Goal: Information Seeking & Learning: Learn about a topic

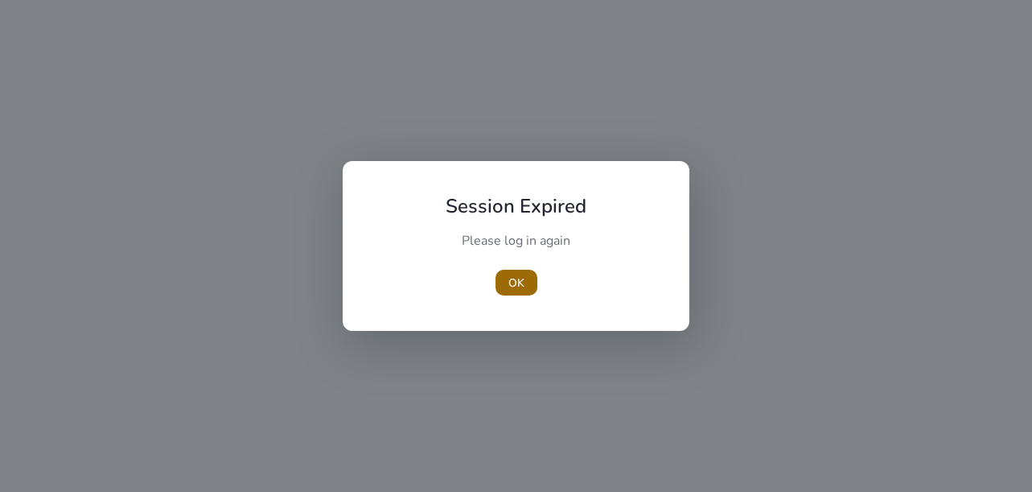
click at [497, 289] on span "button" at bounding box center [517, 282] width 42 height 39
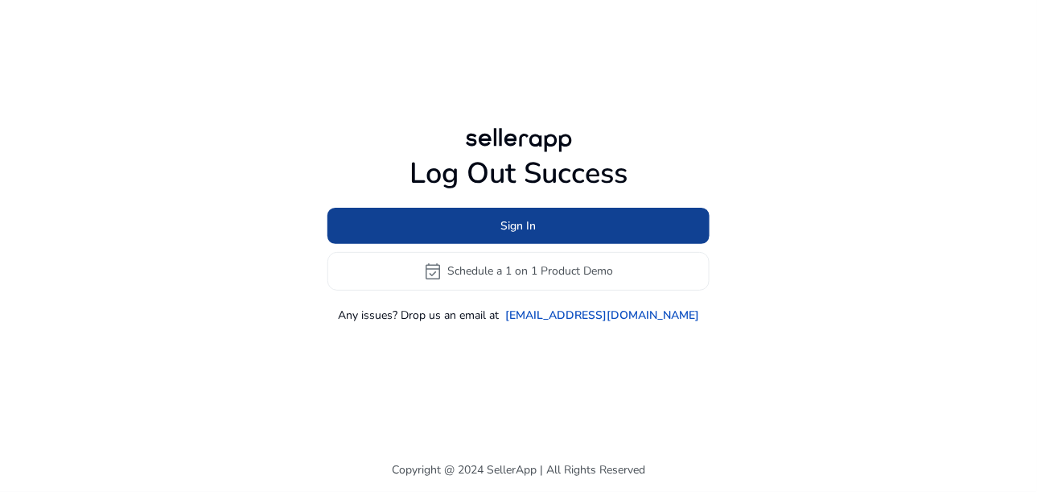
click at [587, 237] on span at bounding box center [518, 225] width 382 height 39
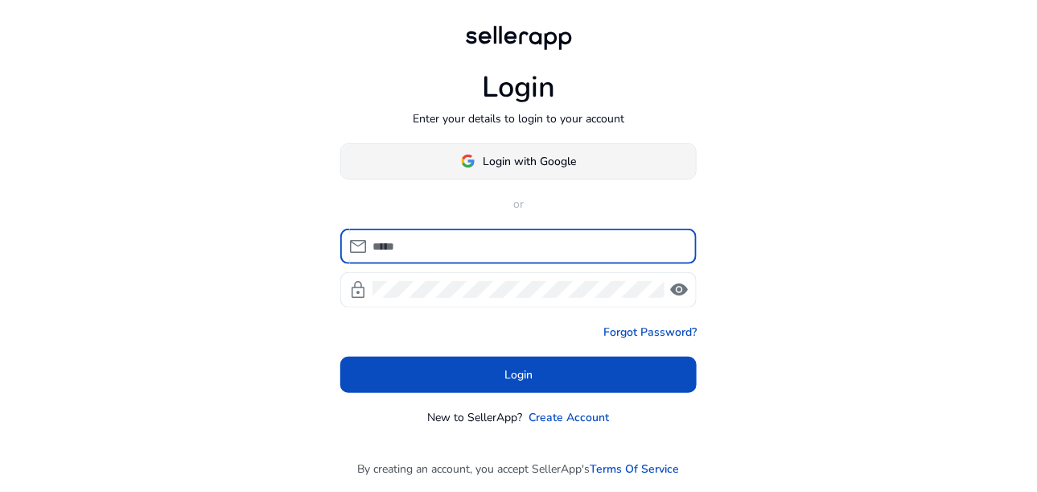
click at [513, 174] on span at bounding box center [518, 161] width 355 height 39
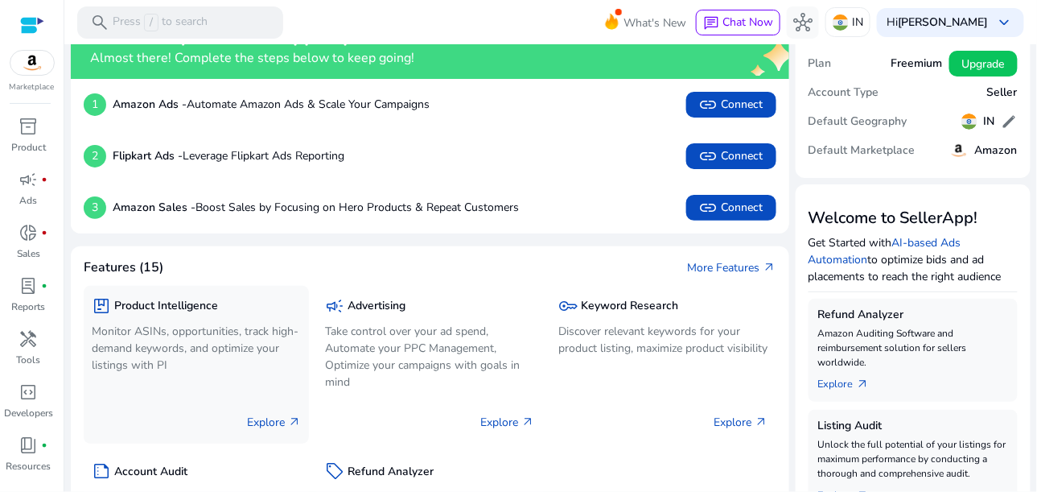
scroll to position [146, 0]
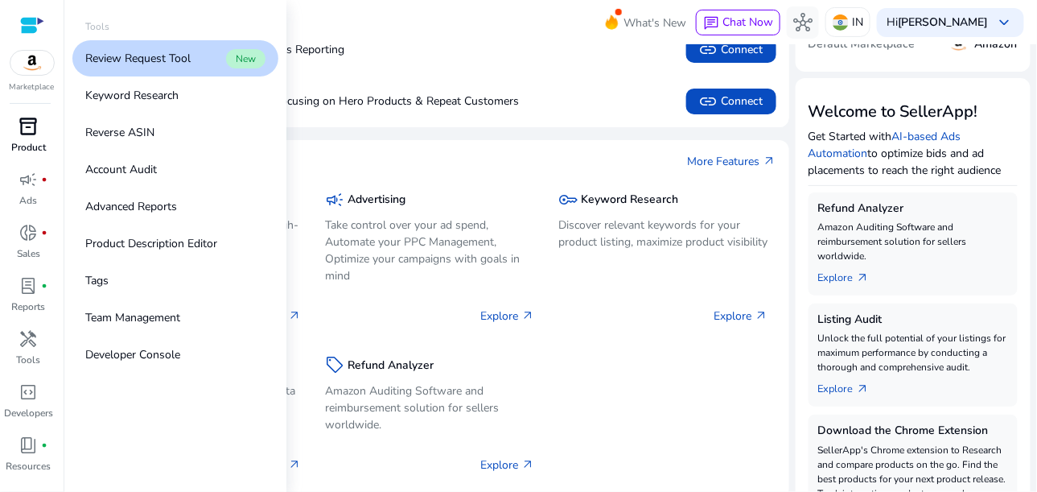
click at [37, 128] on span "inventory_2" at bounding box center [28, 126] width 19 height 19
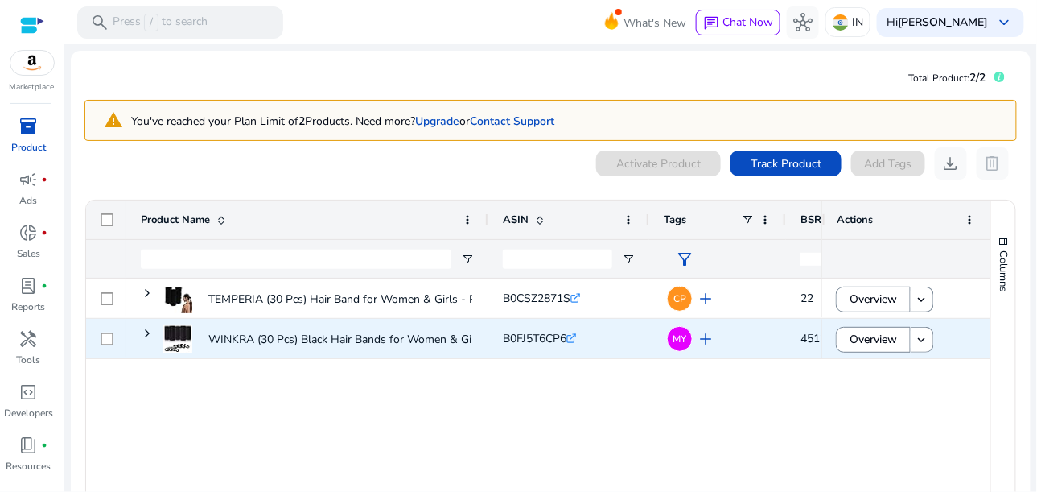
scroll to position [72, 0]
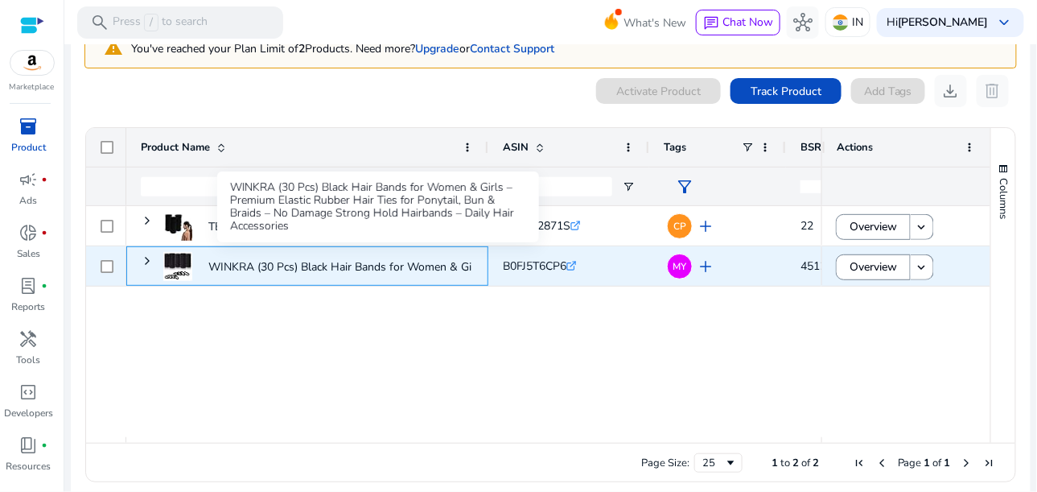
click at [345, 268] on p "WINKRA (30 Pcs) Black Hair Bands for Women & Girls – Premium..." at bounding box center [378, 266] width 340 height 33
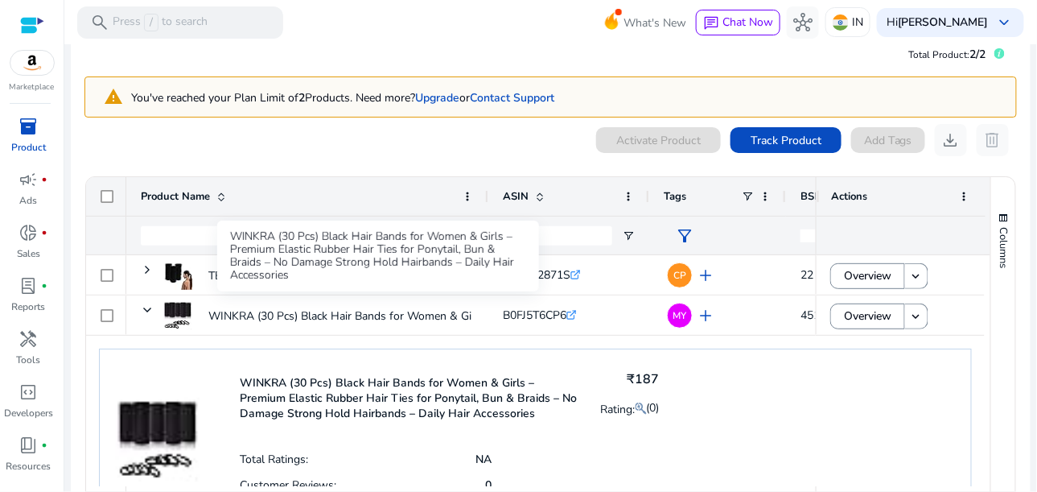
scroll to position [11, 0]
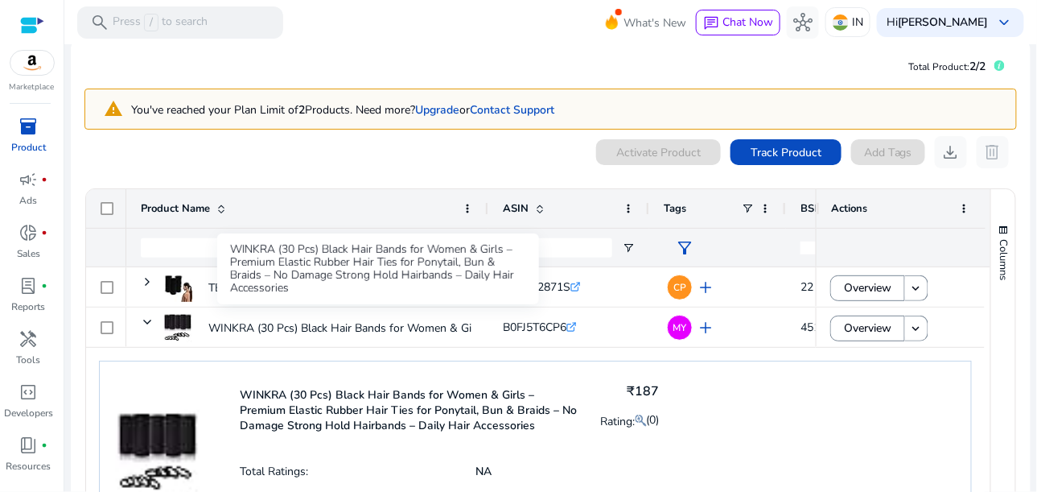
click at [357, 251] on div "WINKRA (30 Pcs) Black Hair Bands for Women & Girls – Premium Elastic Rubber Hai…" at bounding box center [378, 268] width 322 height 71
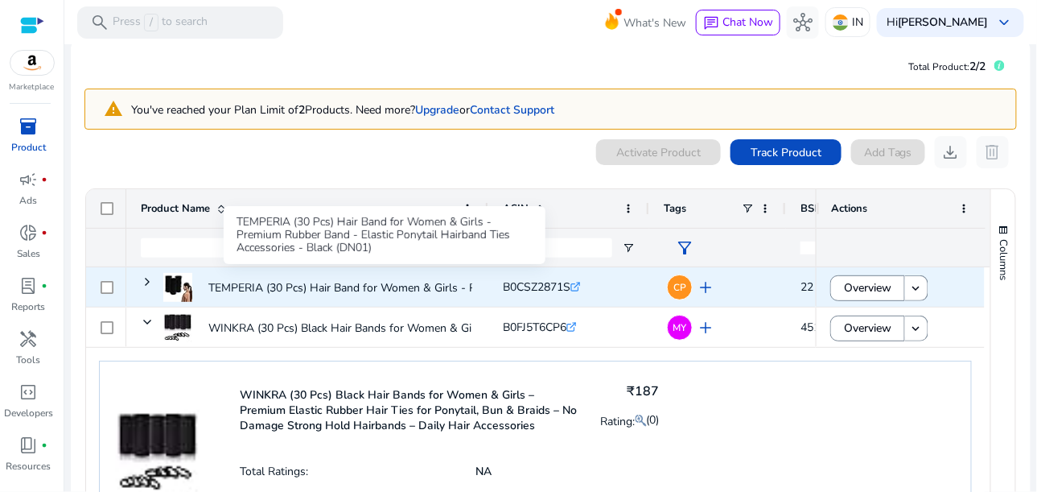
click at [208, 294] on p "TEMPERIA (30 Pcs) Hair Band for Women & Girls - Premium Rubber..." at bounding box center [384, 287] width 352 height 33
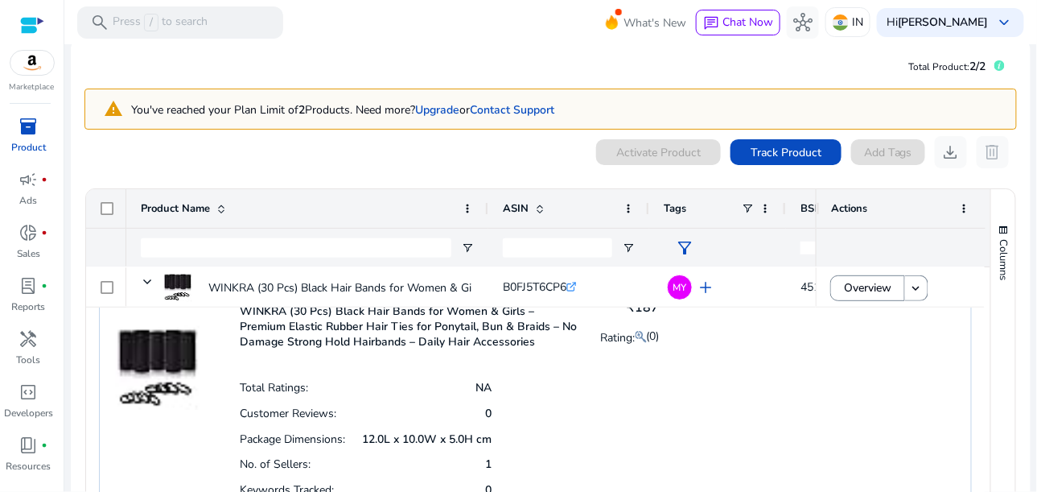
scroll to position [0, 0]
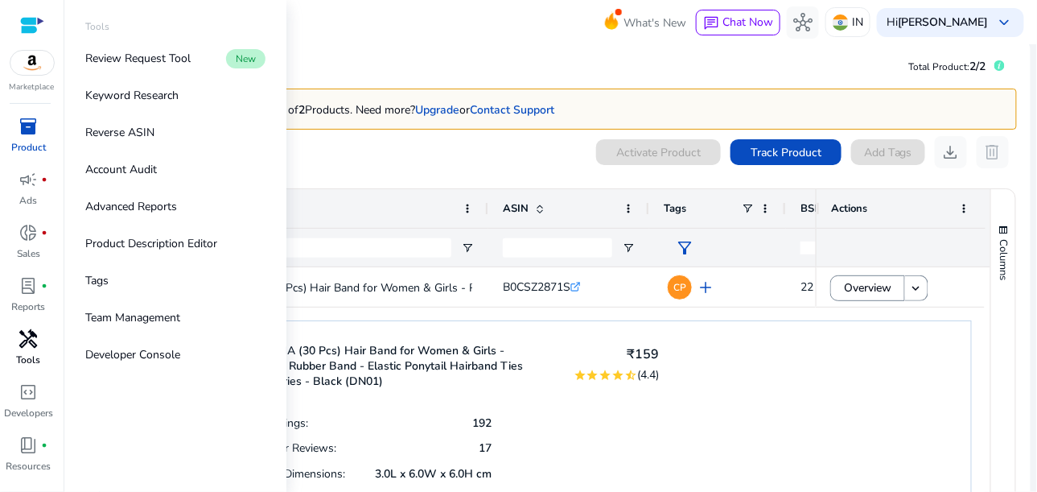
click at [43, 360] on link "handyman Tools" at bounding box center [28, 352] width 57 height 53
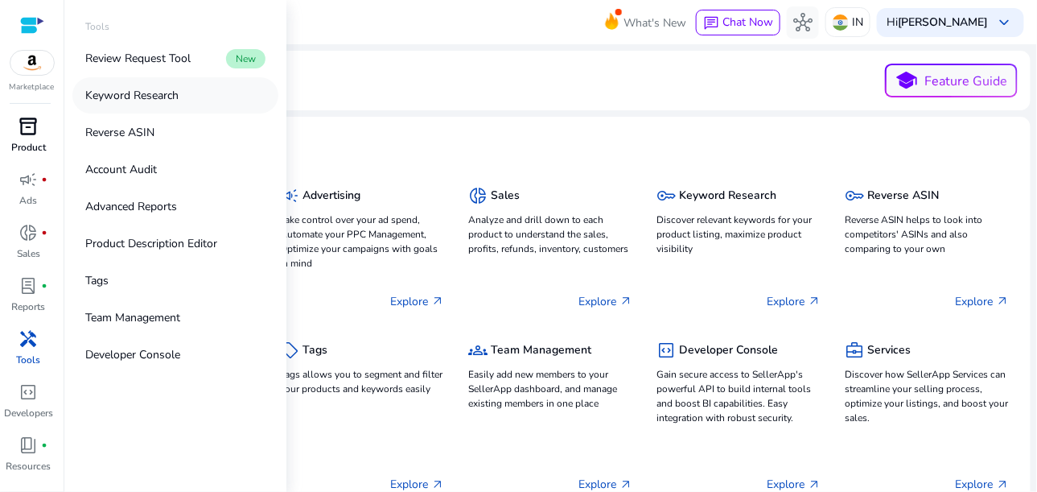
click at [131, 105] on link "Keyword Research" at bounding box center [175, 95] width 206 height 36
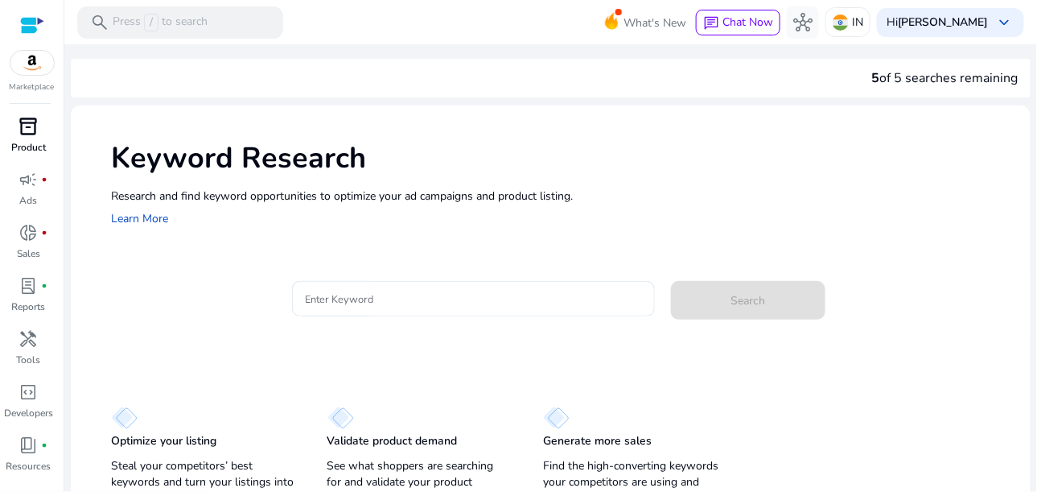
click at [33, 142] on p "Product" at bounding box center [28, 147] width 35 height 14
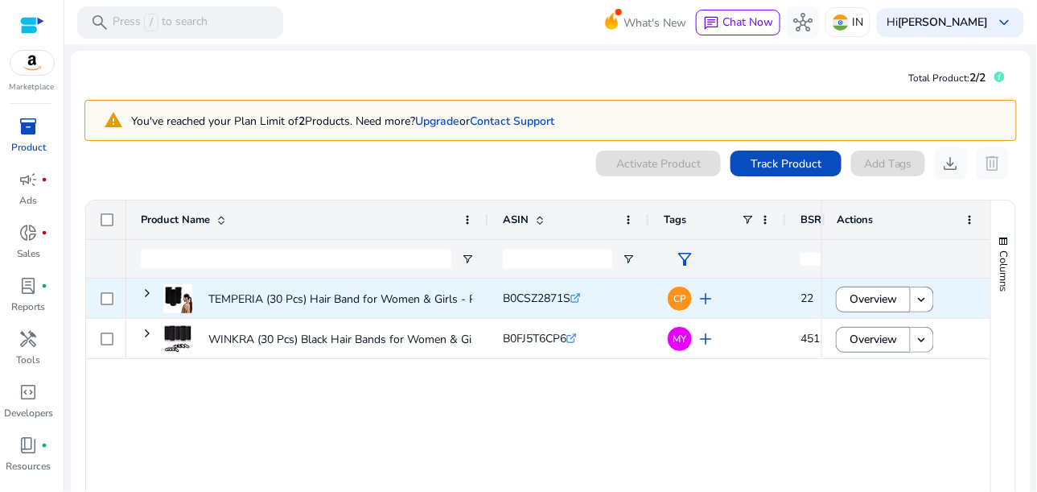
click at [273, 279] on div "TEMPERIA (30 Pcs) Hair Band for Women & Girls - Premium Rubber..." at bounding box center [384, 298] width 352 height 43
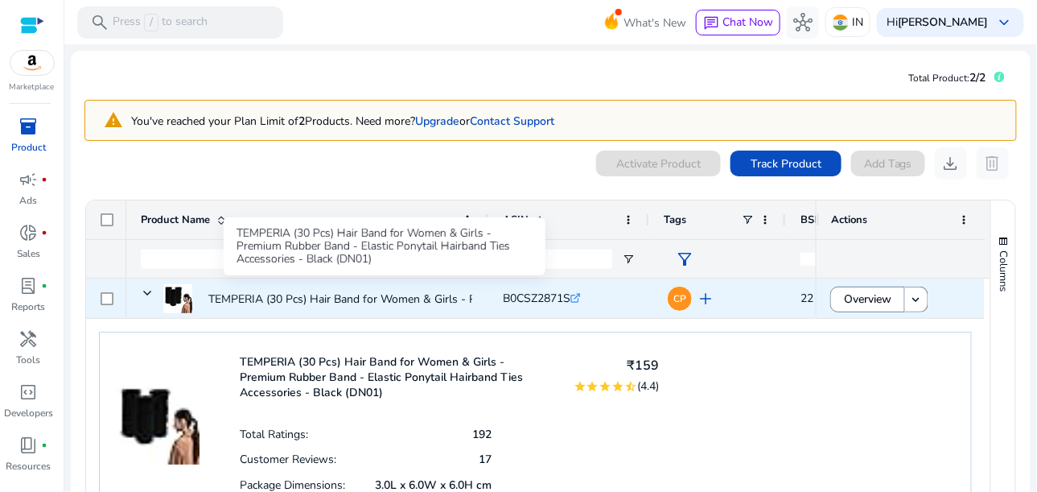
click at [244, 305] on p "TEMPERIA (30 Pcs) Hair Band for Women & Girls - Premium Rubber..." at bounding box center [384, 298] width 352 height 33
click at [245, 305] on p "TEMPERIA (30 Pcs) Hair Band for Women & Girls - Premium Rubber..." at bounding box center [384, 298] width 352 height 33
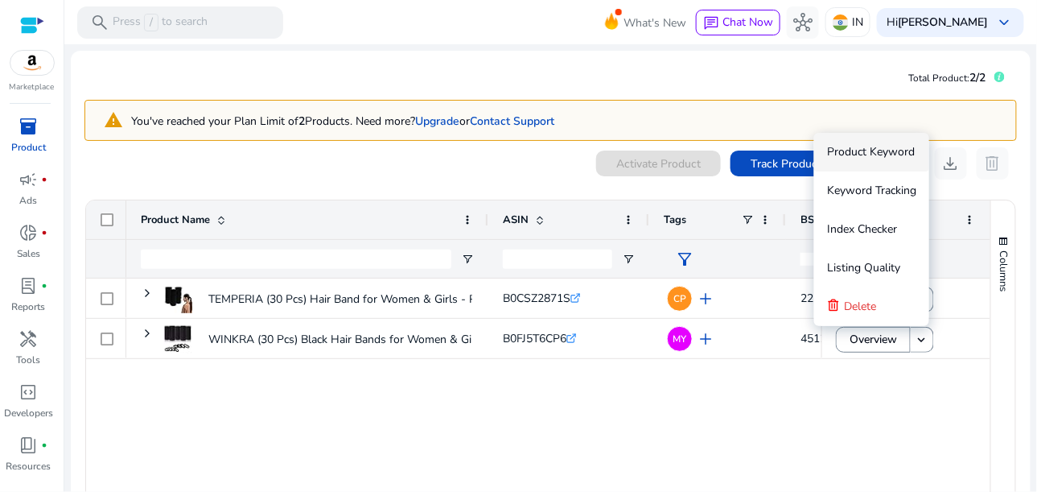
click at [756, 360] on div "WINKRA (30 Pcs) Black Hair Bands for Women & Girls – Premium... B0FJ5T6CP6 .st0…" at bounding box center [473, 393] width 695 height 231
click at [974, 424] on div "WINKRA (30 Pcs) Black Hair Bands for Women & Girls – Premium... B0FJ5T6CP6 .st0…" at bounding box center [538, 393] width 904 height 231
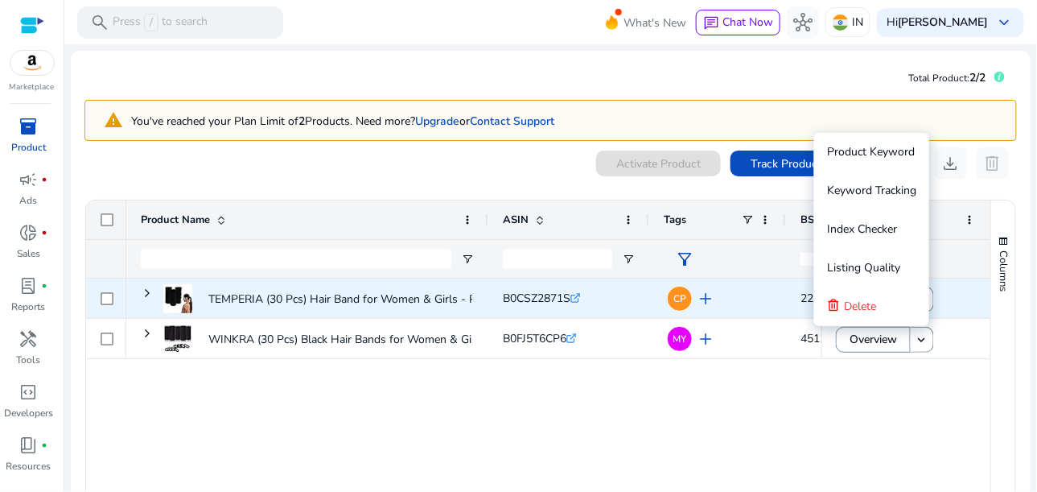
click at [726, 304] on div "CP add" at bounding box center [722, 298] width 100 height 30
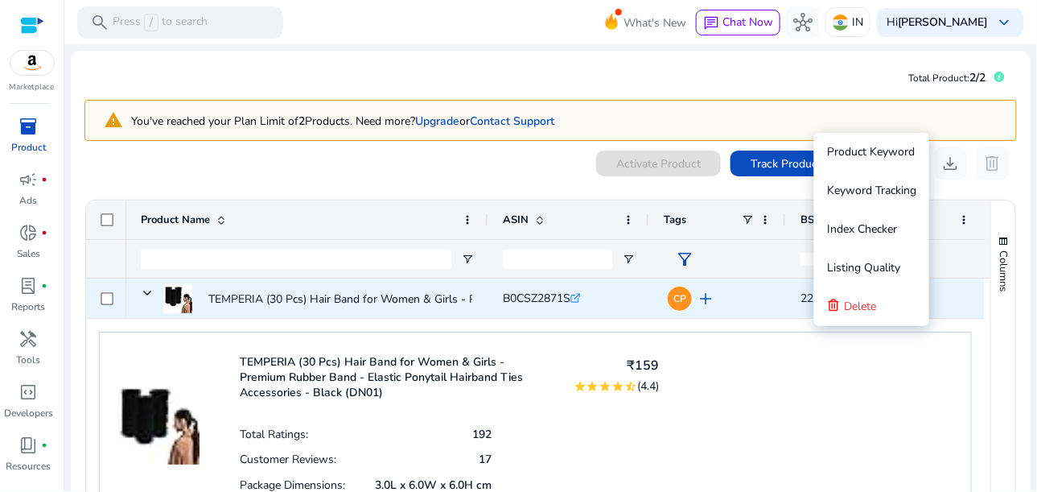
click at [726, 304] on div "CP add" at bounding box center [722, 298] width 100 height 30
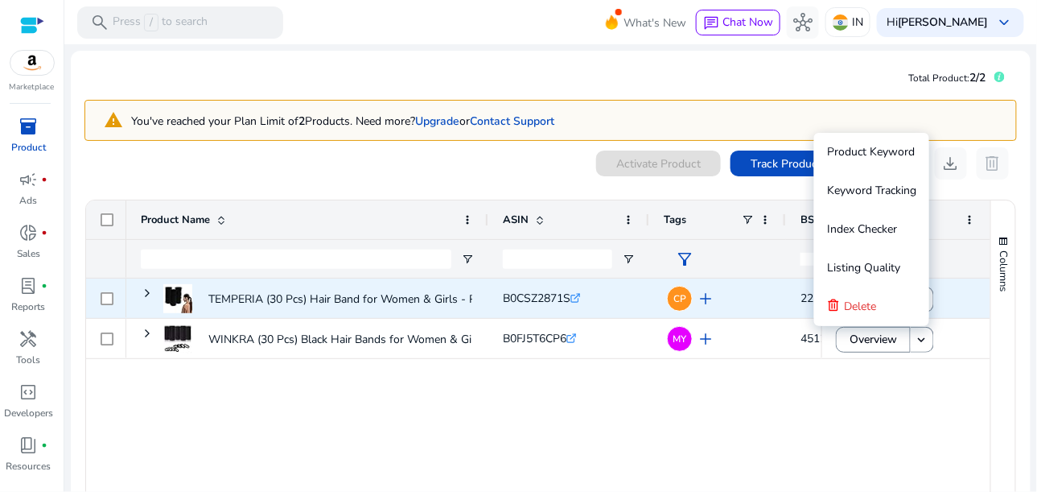
click at [983, 307] on div "Overview keyboard_arrow_down" at bounding box center [905, 297] width 169 height 39
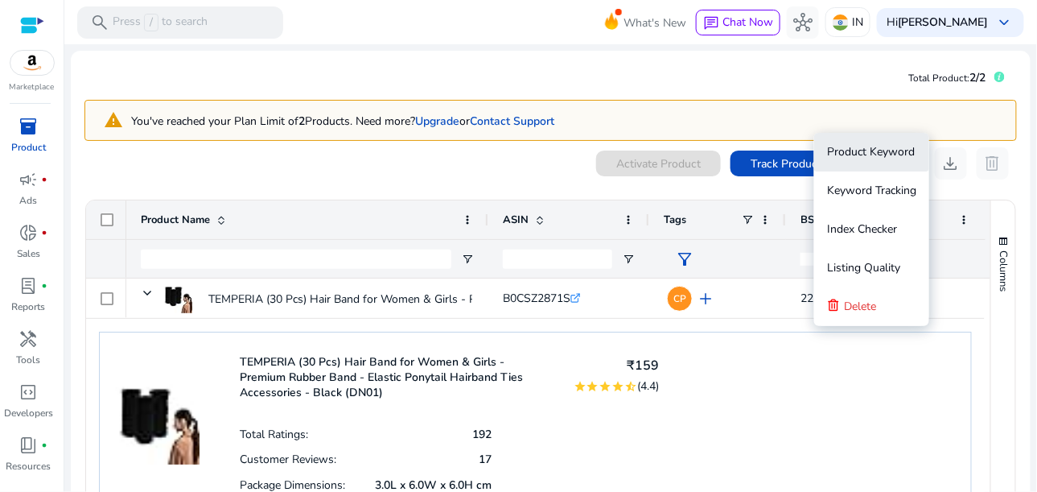
click at [816, 161] on button "Product Keyword" at bounding box center [871, 152] width 115 height 39
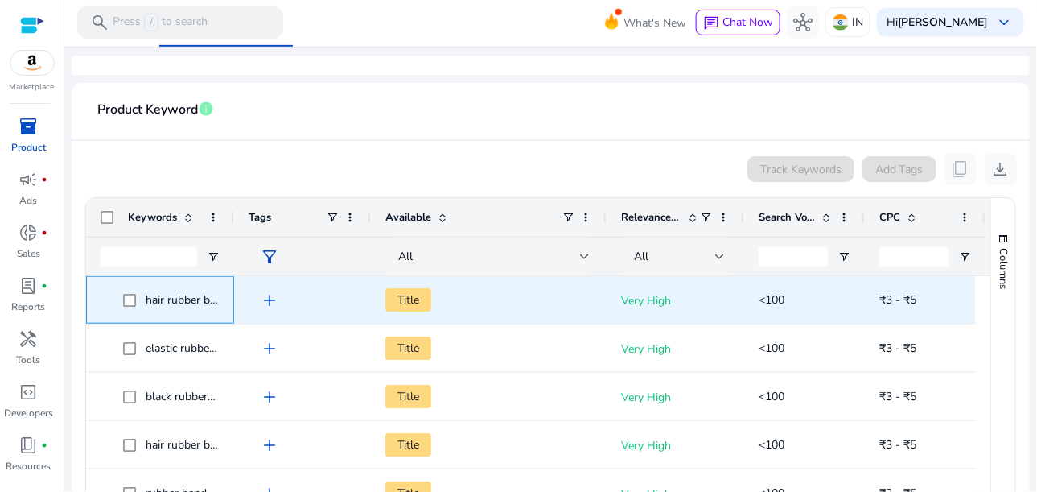
click at [200, 294] on span "hair rubber bands no damage" at bounding box center [219, 299] width 147 height 15
click at [206, 302] on span "hair rubber bands no damage" at bounding box center [219, 299] width 147 height 15
click at [207, 302] on span "hair rubber bands no damage" at bounding box center [219, 299] width 147 height 15
click at [212, 302] on span "hair rubber bands no damage" at bounding box center [219, 299] width 147 height 15
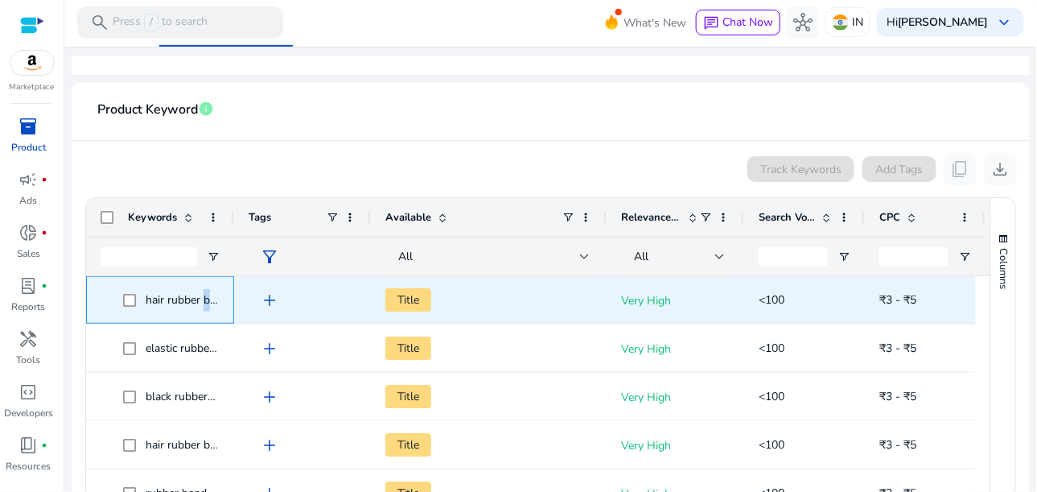
click at [212, 302] on span "hair rubber bands no damage" at bounding box center [219, 299] width 147 height 15
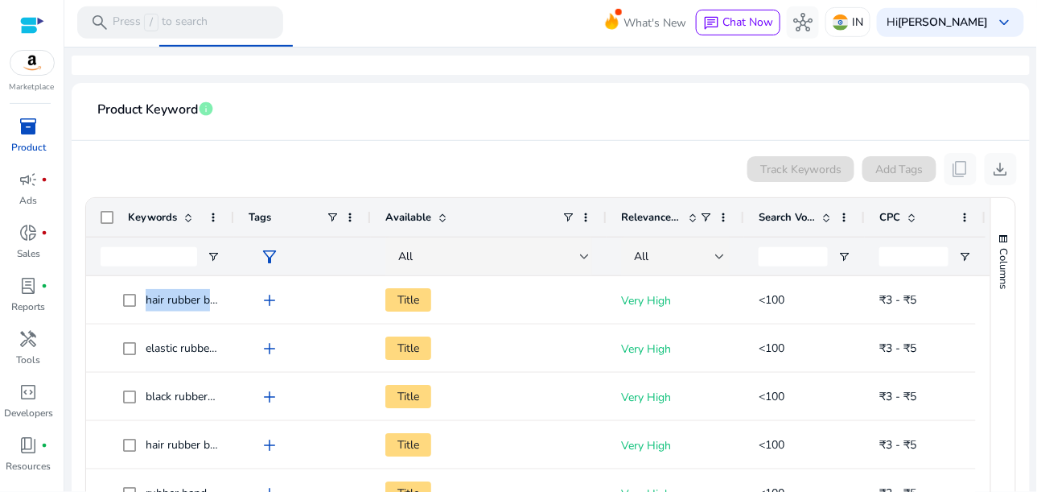
click at [39, 59] on img at bounding box center [31, 63] width 43 height 24
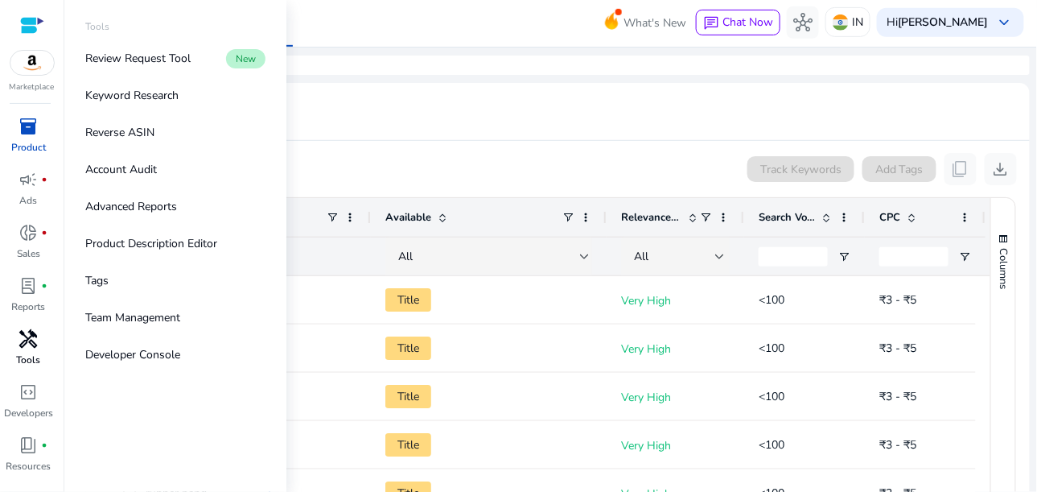
click at [35, 358] on p "Tools" at bounding box center [29, 359] width 24 height 14
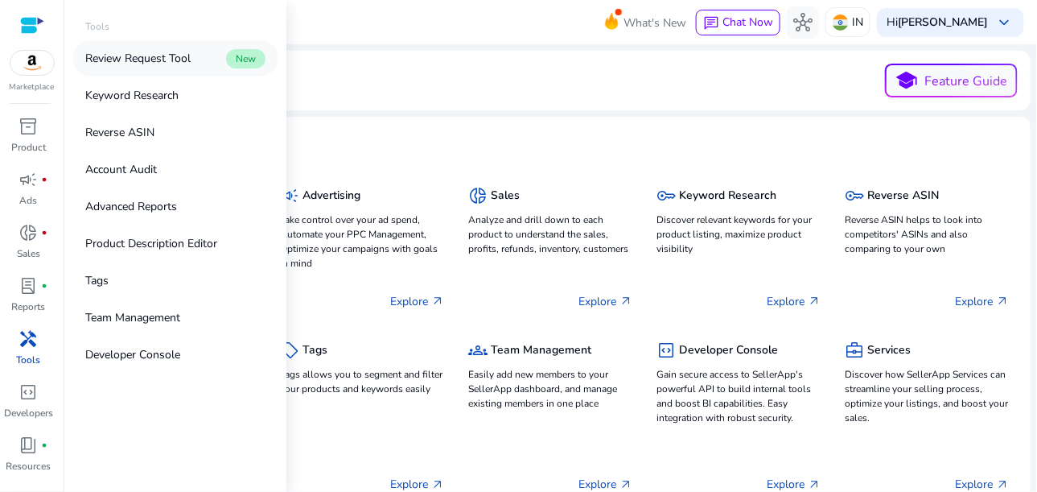
click at [154, 70] on link "Review Request Tool New" at bounding box center [175, 58] width 206 height 36
